Goal: Find specific page/section: Find specific page/section

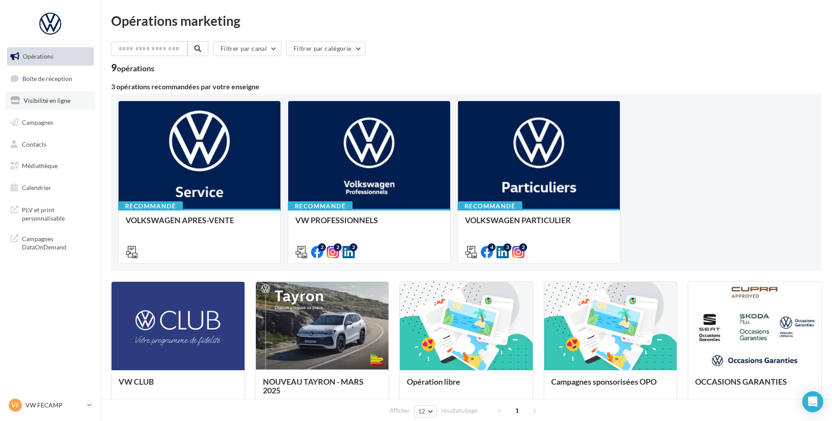
click at [49, 100] on span "Visibilité en ligne" at bounding box center [47, 100] width 47 height 7
click at [49, 77] on span "Boîte de réception" at bounding box center [47, 77] width 50 height 7
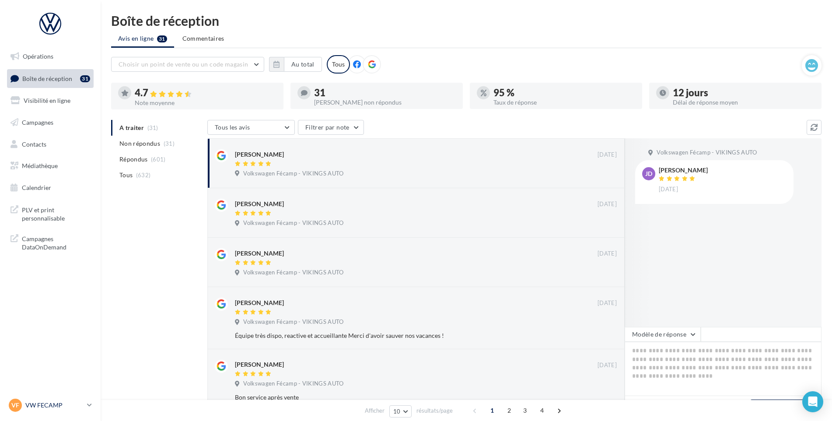
click at [39, 412] on link "VF VW FECAMP vw-stl-vau" at bounding box center [50, 405] width 87 height 17
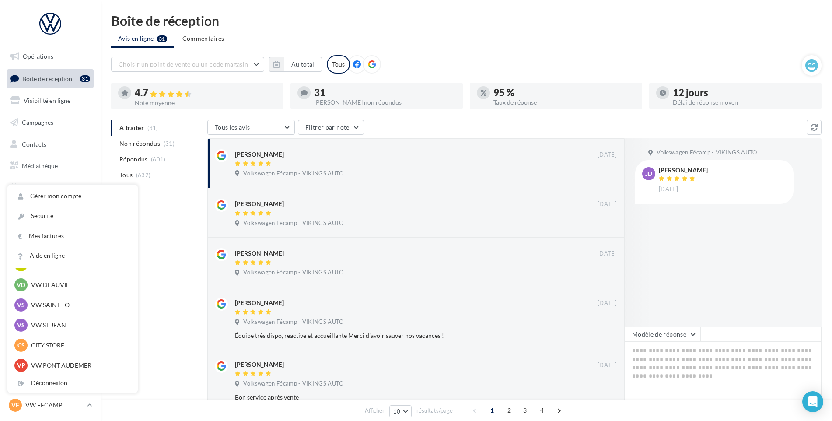
scroll to position [131, 0]
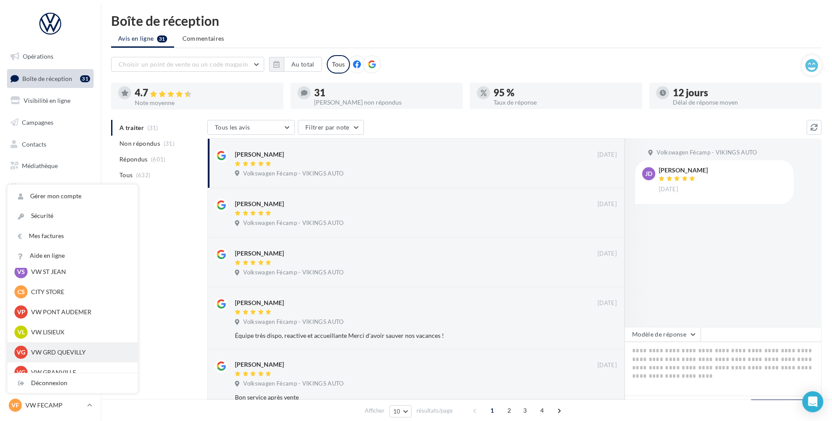
click at [65, 352] on p "VW GRD QUEVILLY" at bounding box center [79, 352] width 96 height 9
